Goal: Find specific page/section: Find specific page/section

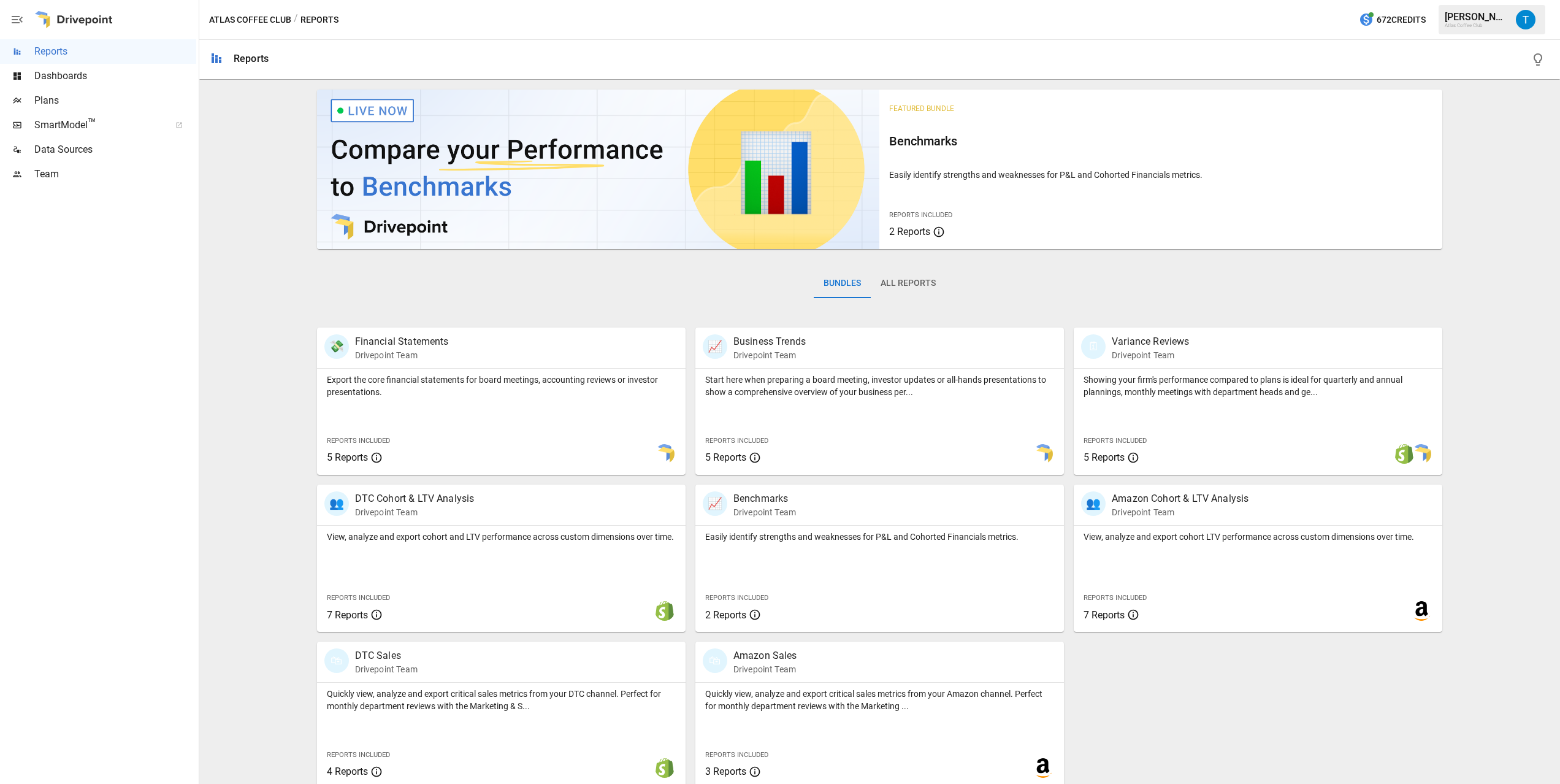
click at [61, 73] on span "Dashboards" at bounding box center [115, 76] width 162 height 15
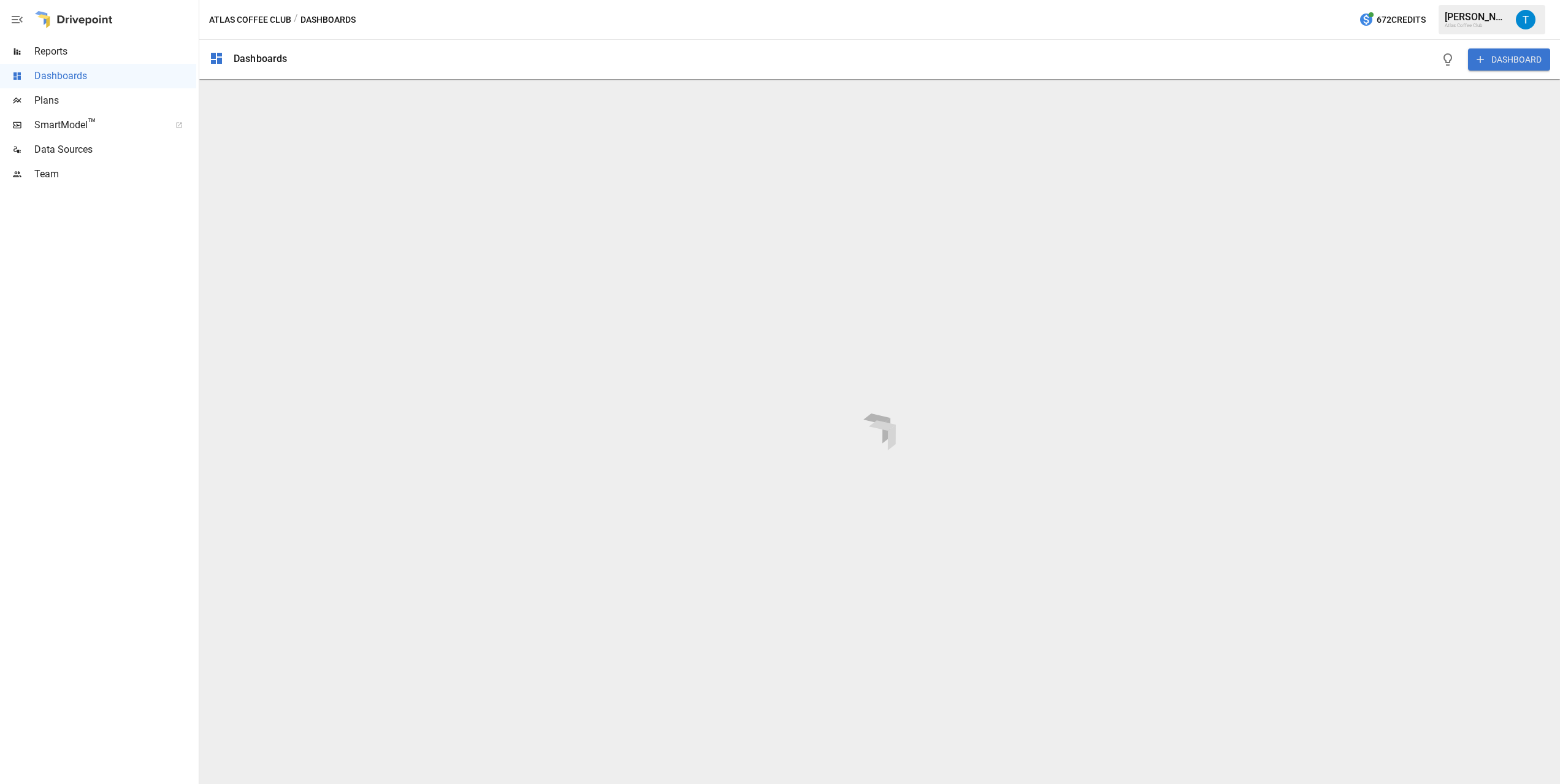
click at [78, 121] on span "SmartModel ™" at bounding box center [98, 125] width 128 height 15
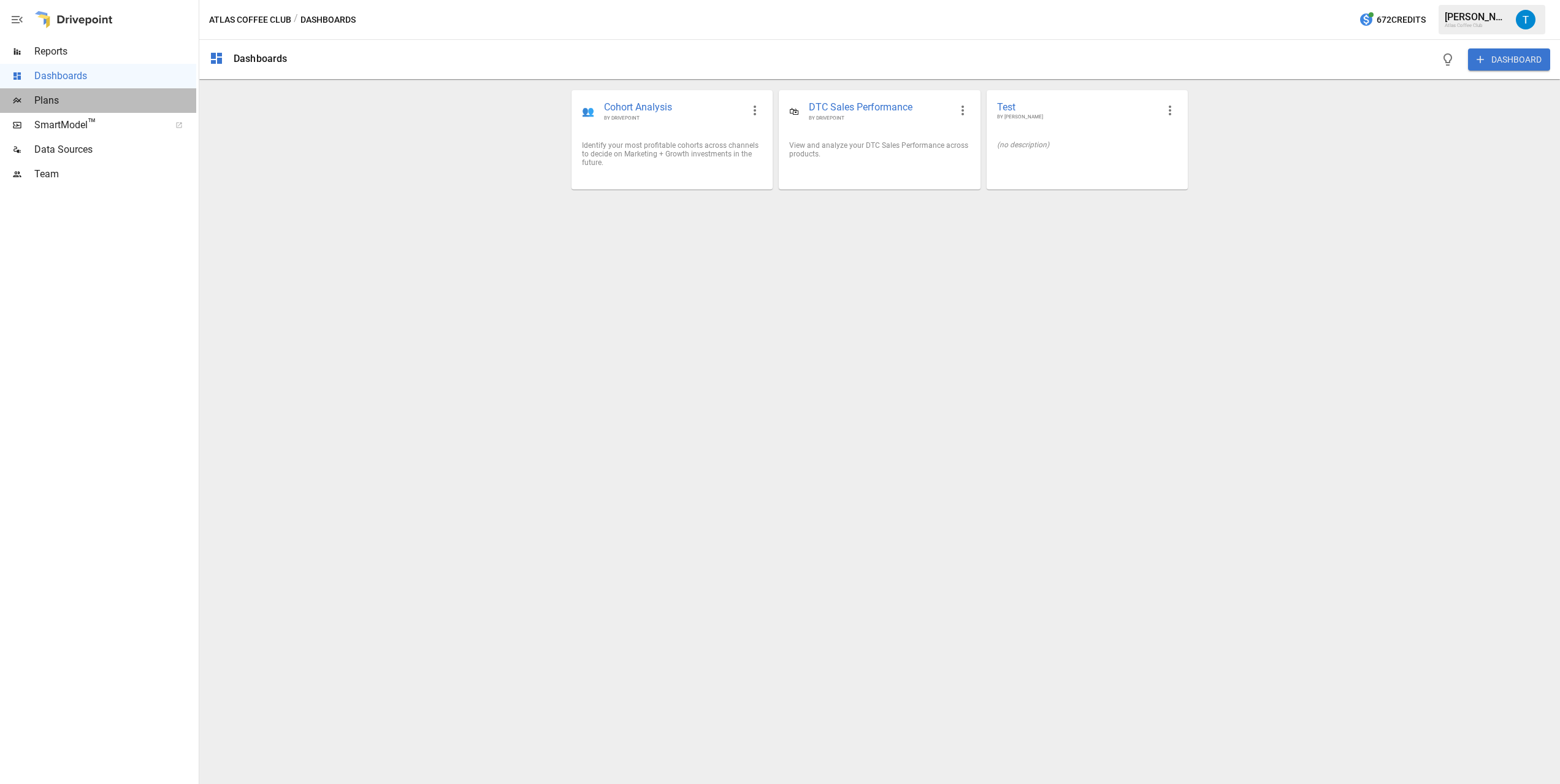
click at [48, 105] on span "Plans" at bounding box center [115, 101] width 162 height 15
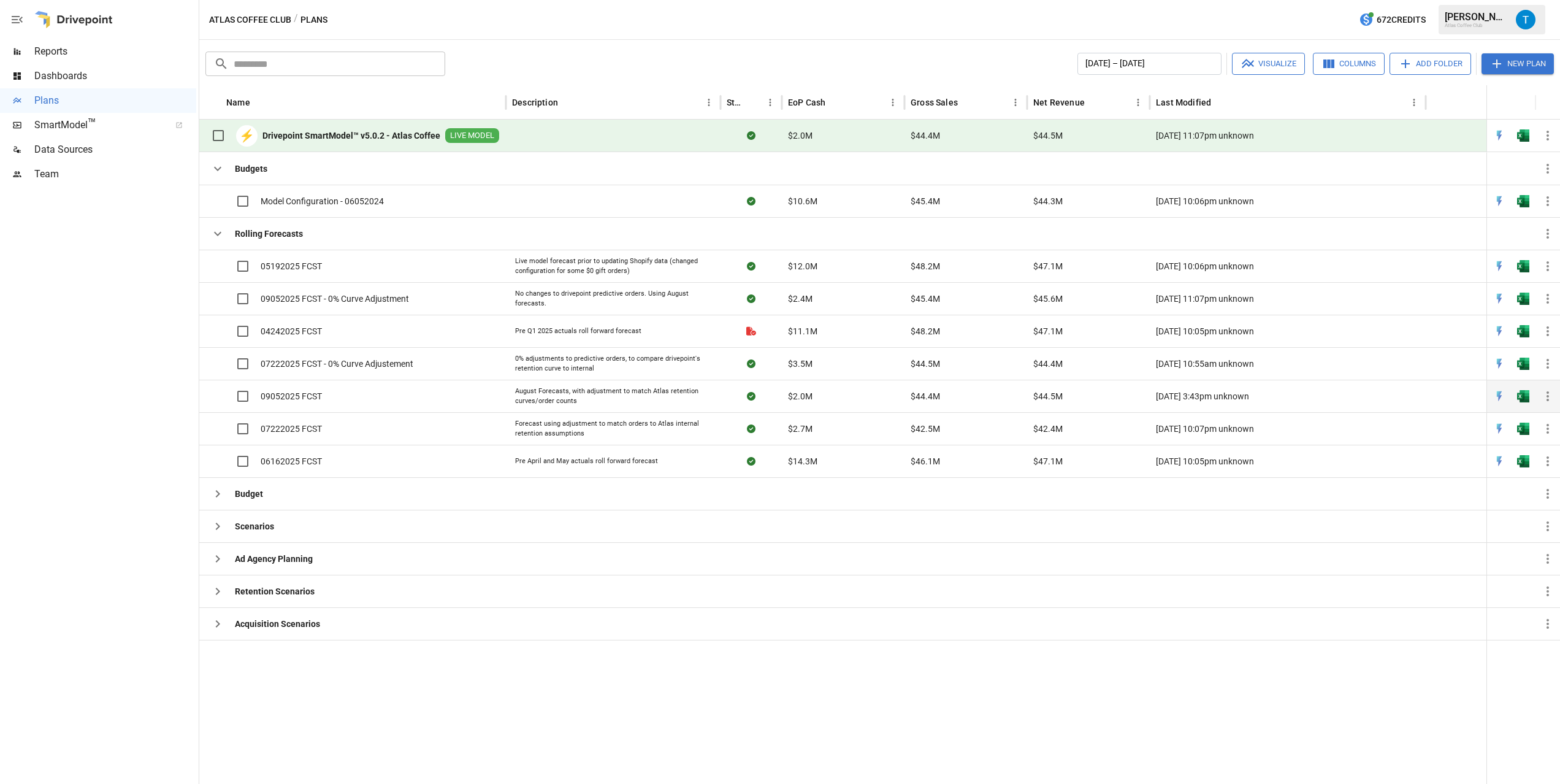
click at [392, 392] on div "09052025 FCST" at bounding box center [352, 396] width 307 height 33
click at [1519, 396] on img "Open in Excel" at bounding box center [1523, 396] width 12 height 12
